Goal: Obtain resource: Download file/media

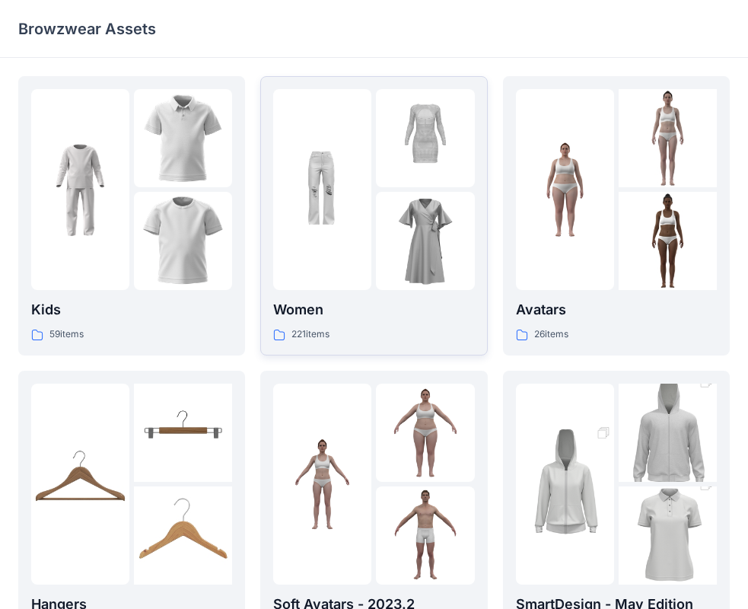
click at [391, 283] on div at bounding box center [425, 241] width 98 height 98
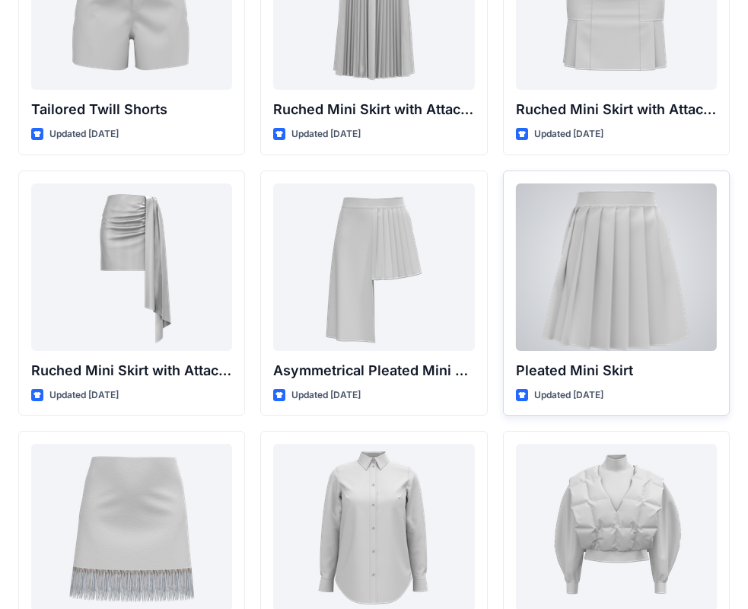
scroll to position [4303, 0]
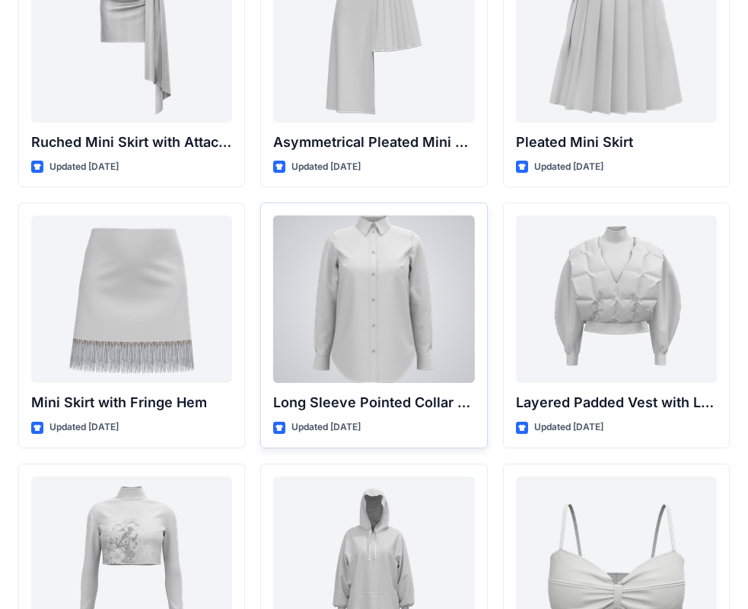
click at [392, 300] on div at bounding box center [373, 298] width 201 height 167
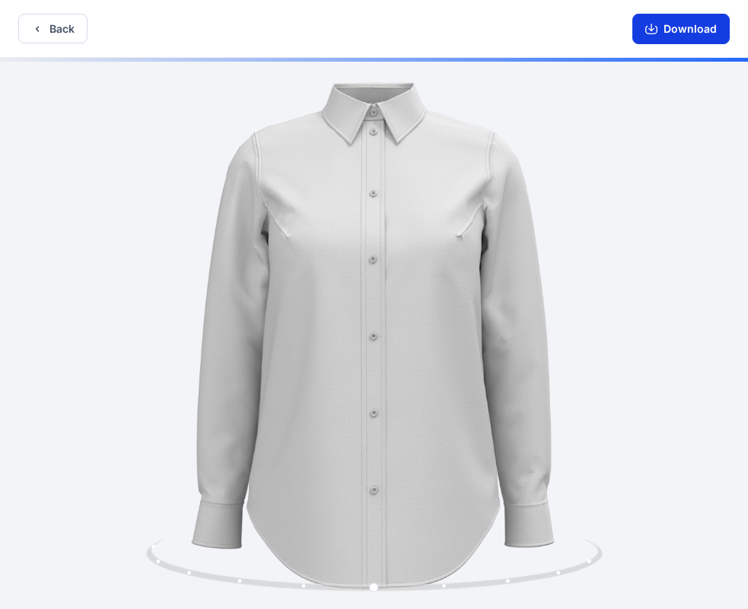
click at [690, 34] on button "Download" at bounding box center [680, 29] width 97 height 30
click at [45, 30] on button "Back" at bounding box center [52, 29] width 69 height 30
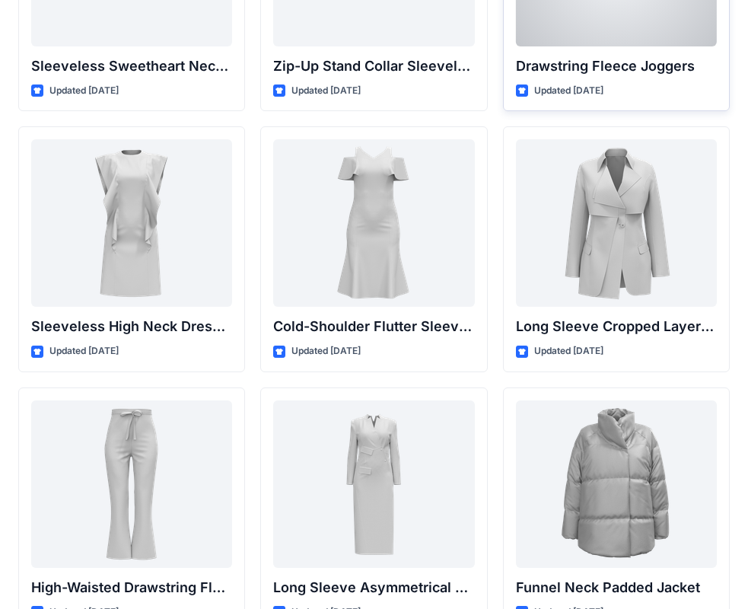
scroll to position [5497, 0]
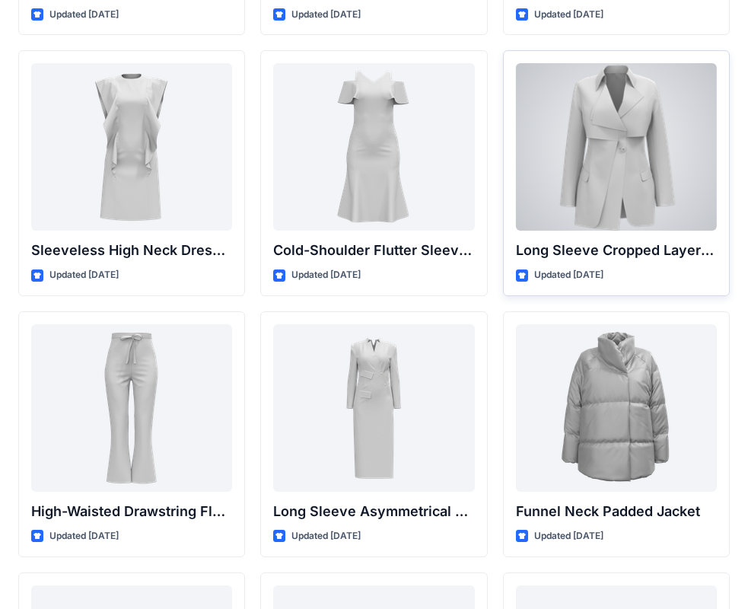
click at [639, 181] on div at bounding box center [616, 146] width 201 height 167
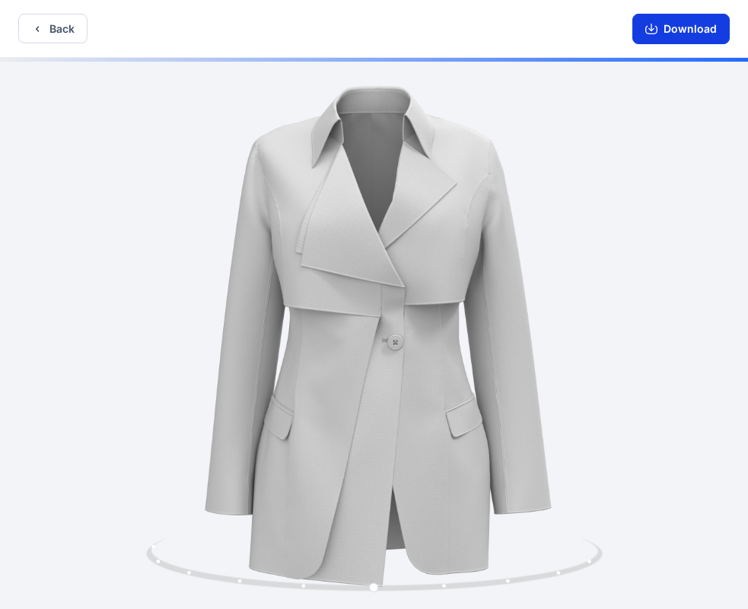
click at [647, 31] on icon "button" at bounding box center [651, 30] width 12 height 8
click at [46, 27] on button "Back" at bounding box center [52, 29] width 69 height 30
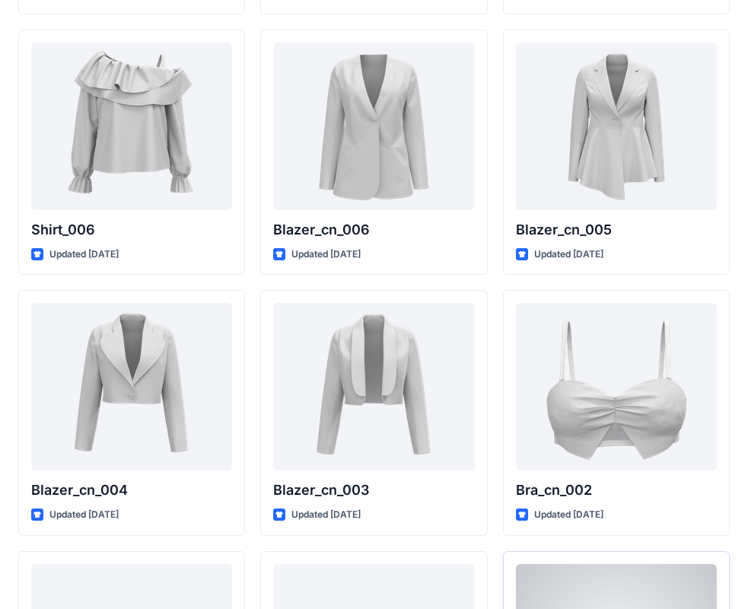
scroll to position [9210, 0]
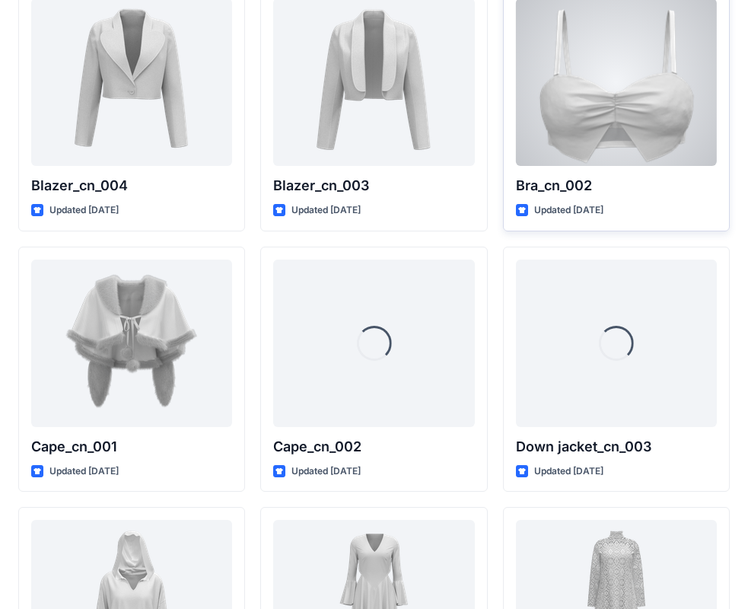
click at [644, 125] on div at bounding box center [616, 81] width 201 height 167
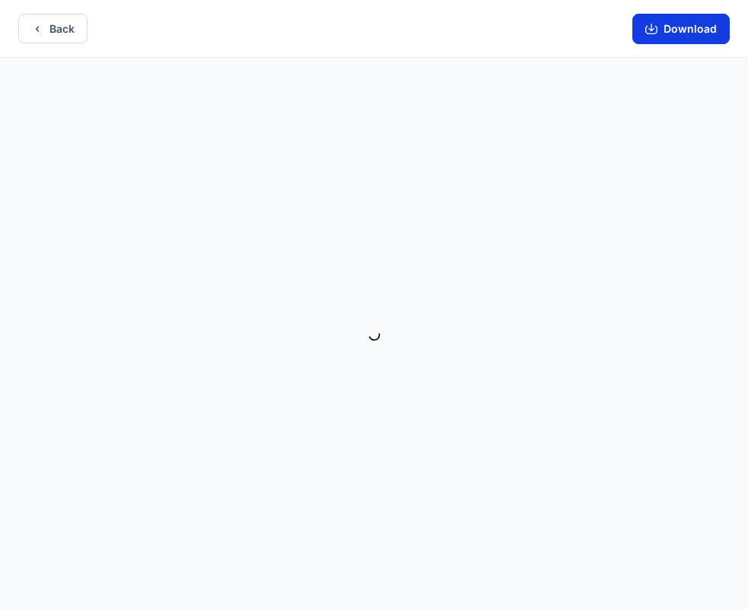
click at [704, 22] on button "Download" at bounding box center [680, 29] width 97 height 30
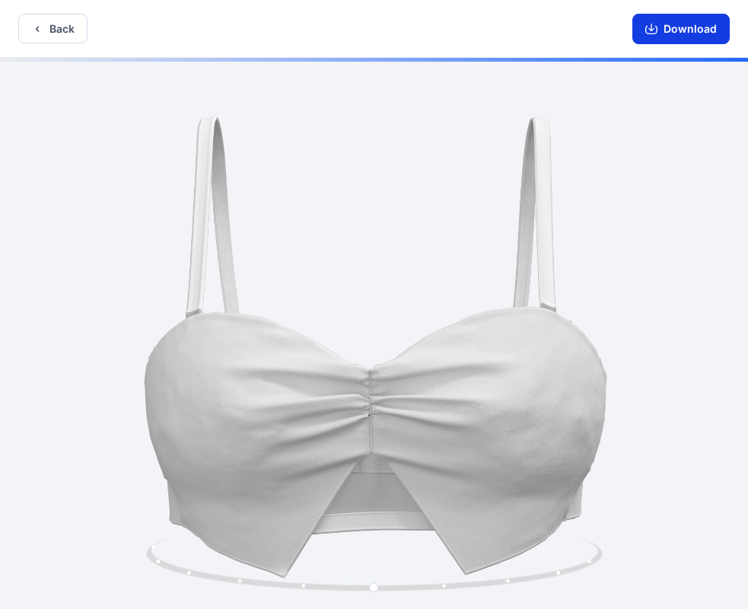
click at [666, 28] on button "Download" at bounding box center [680, 29] width 97 height 30
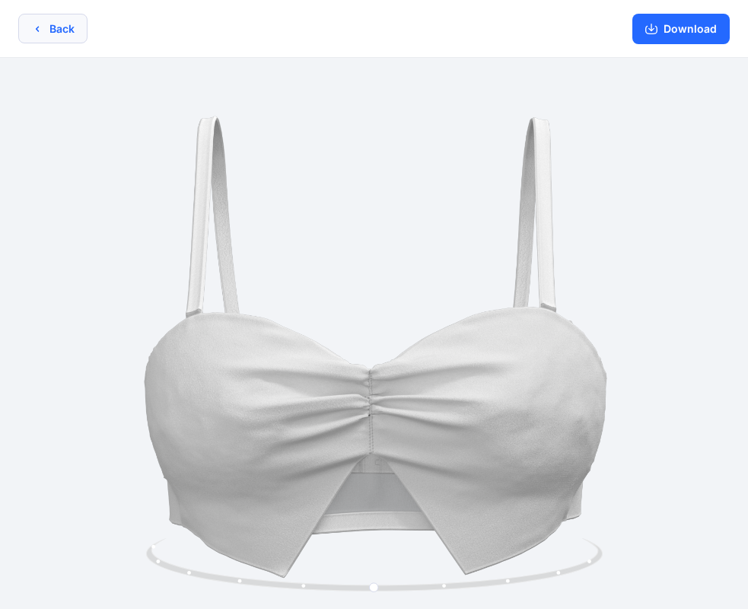
click at [60, 37] on button "Back" at bounding box center [52, 29] width 69 height 30
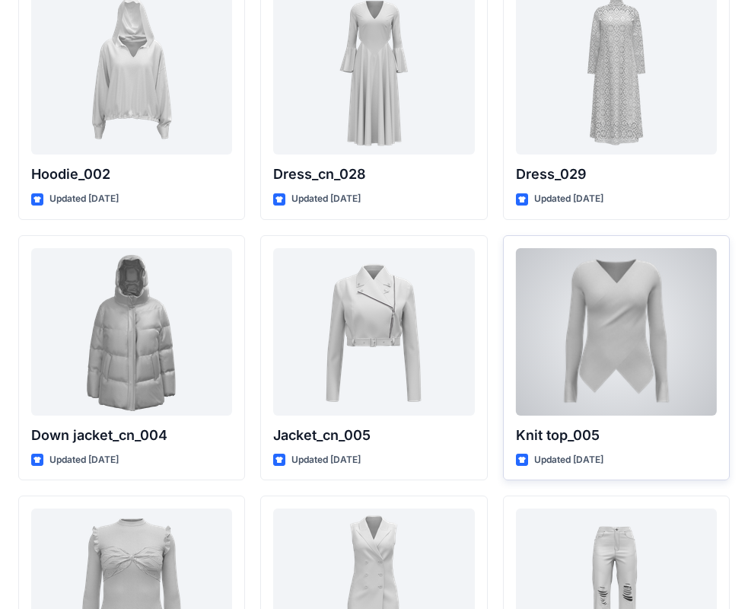
scroll to position [9948, 0]
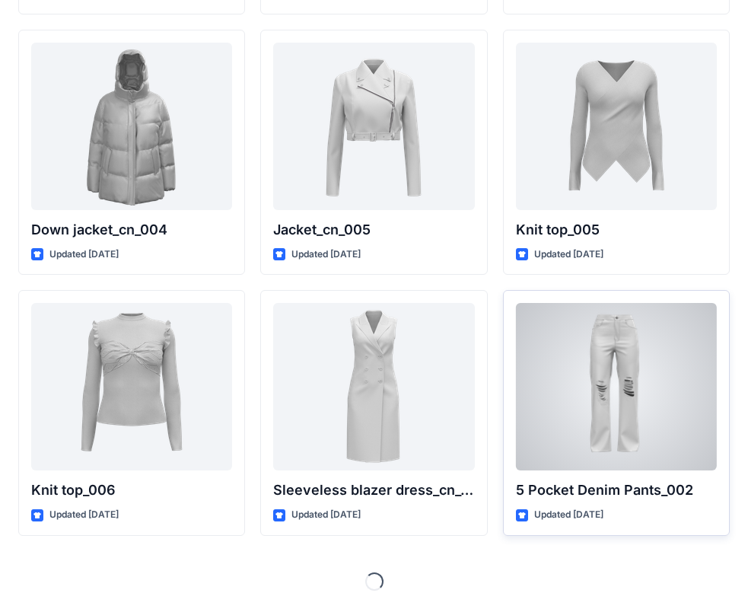
click at [618, 355] on div at bounding box center [616, 386] width 201 height 167
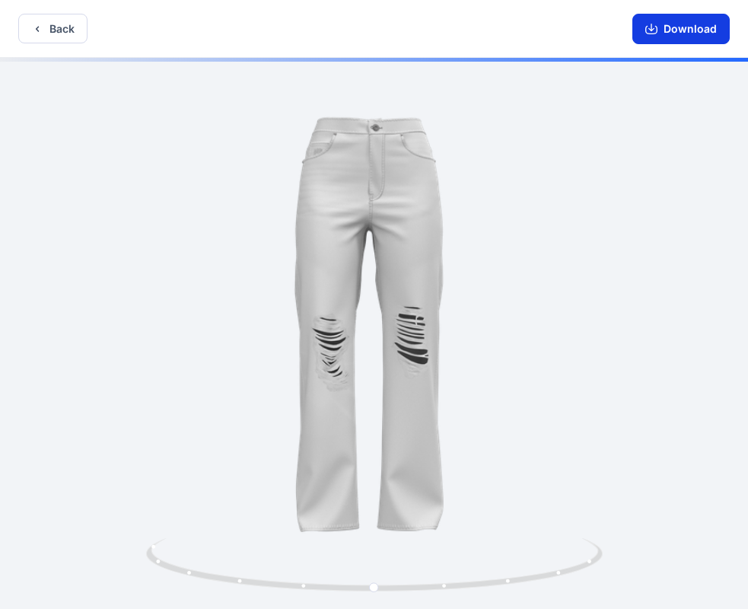
click at [692, 28] on button "Download" at bounding box center [680, 29] width 97 height 30
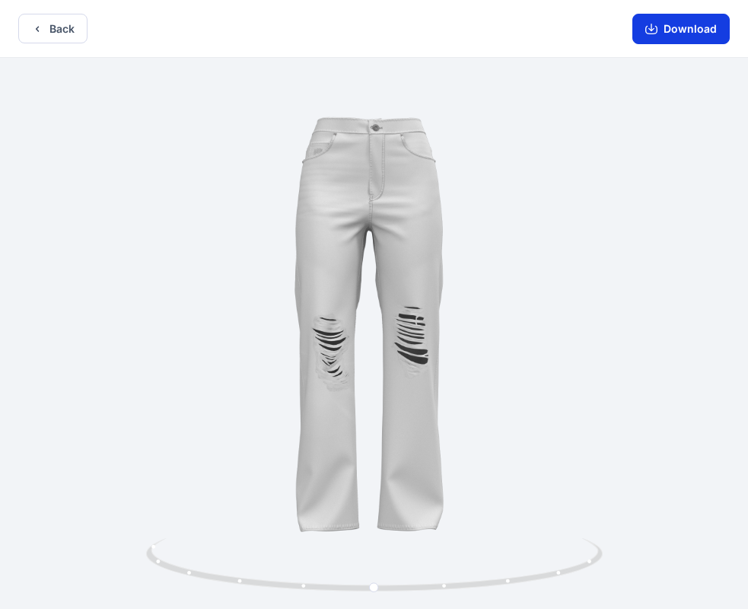
click at [707, 32] on button "Download" at bounding box center [680, 29] width 97 height 30
